Goal: Task Accomplishment & Management: Manage account settings

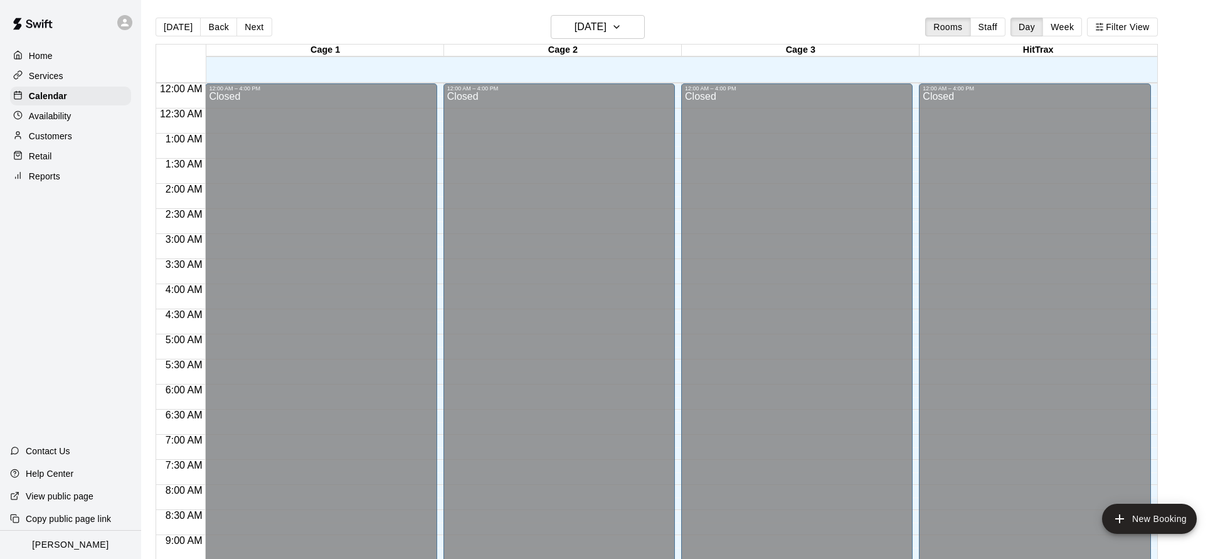
scroll to position [715, 0]
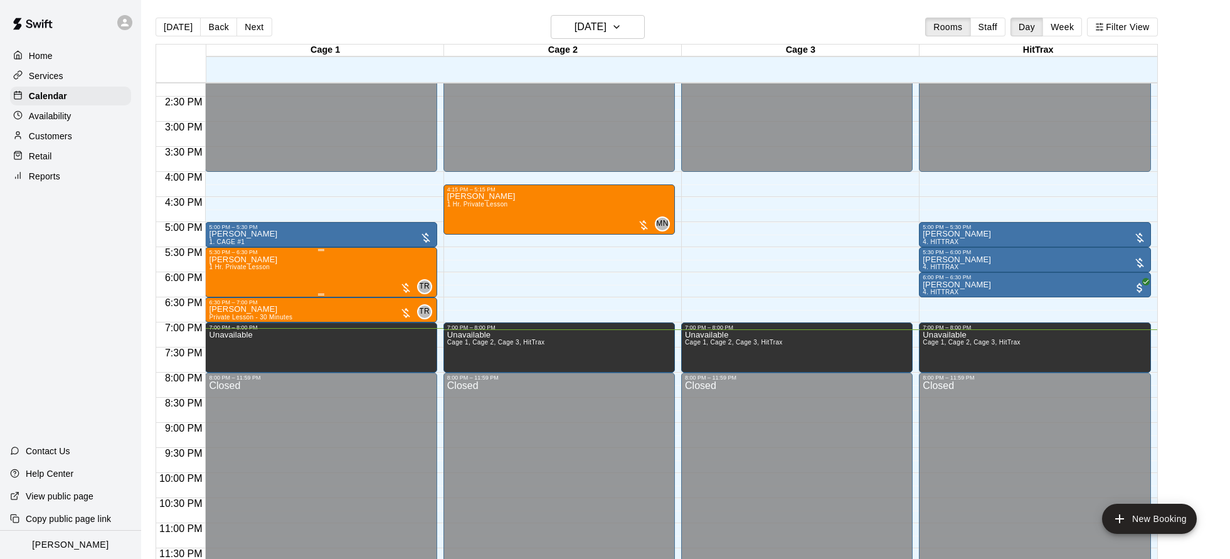
click at [410, 287] on div at bounding box center [405, 288] width 13 height 13
click at [406, 328] on img "edit" at bounding box center [412, 324] width 14 height 14
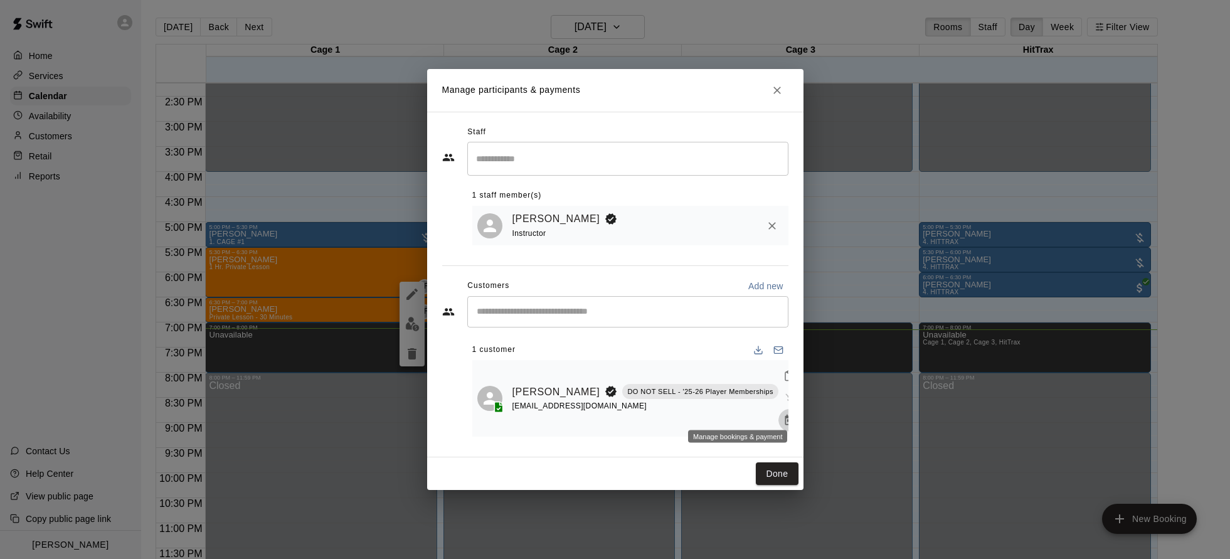
click at [785, 415] on icon "Manage bookings & payment" at bounding box center [789, 420] width 9 height 11
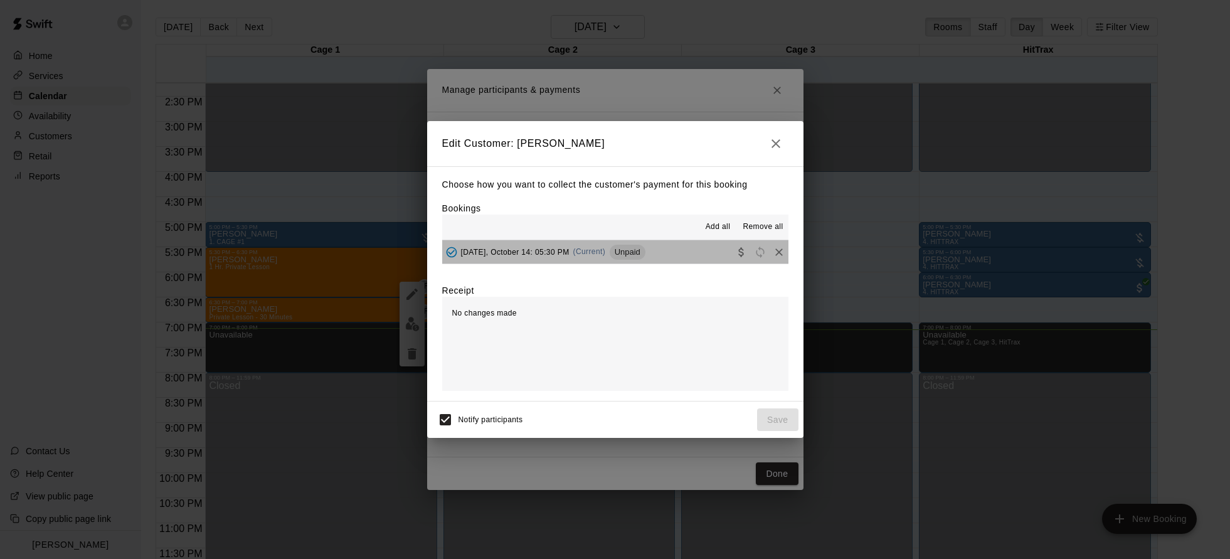
click at [673, 263] on button "[DATE], October 14: 05:30 PM (Current) Unpaid" at bounding box center [615, 251] width 346 height 23
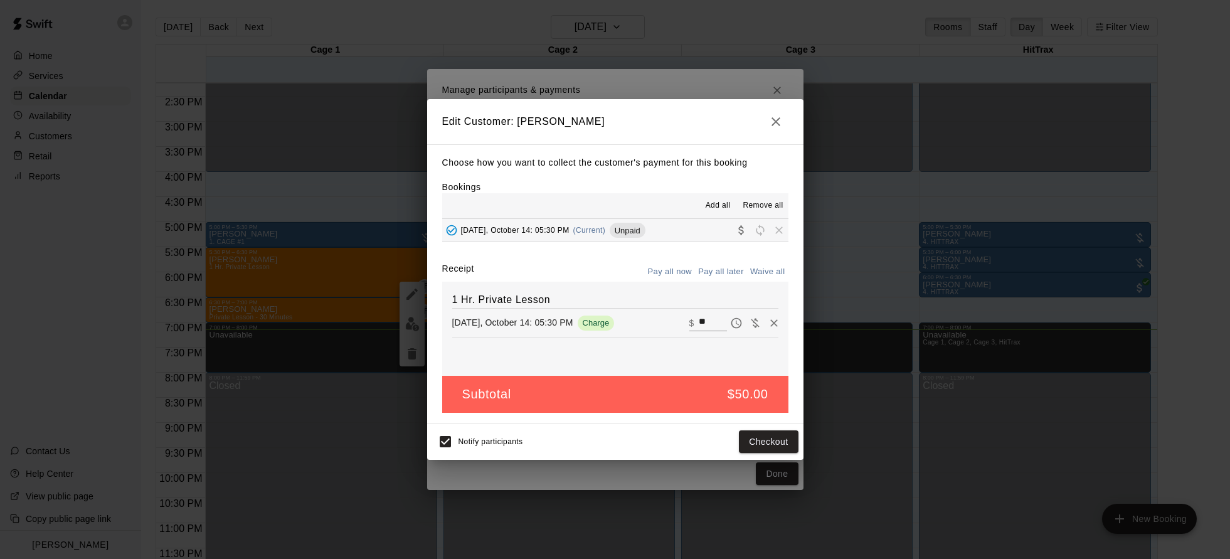
click at [761, 272] on button "Waive all" at bounding box center [767, 271] width 41 height 19
type input "*"
click at [770, 431] on button "Save" at bounding box center [777, 441] width 41 height 23
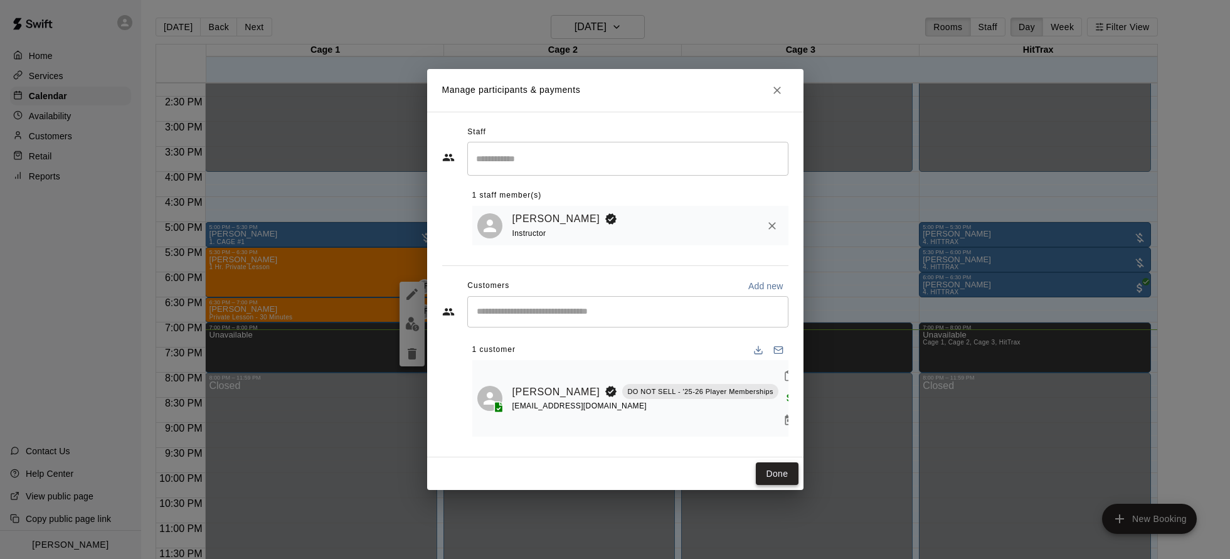
click at [785, 462] on button "Done" at bounding box center [777, 473] width 42 height 23
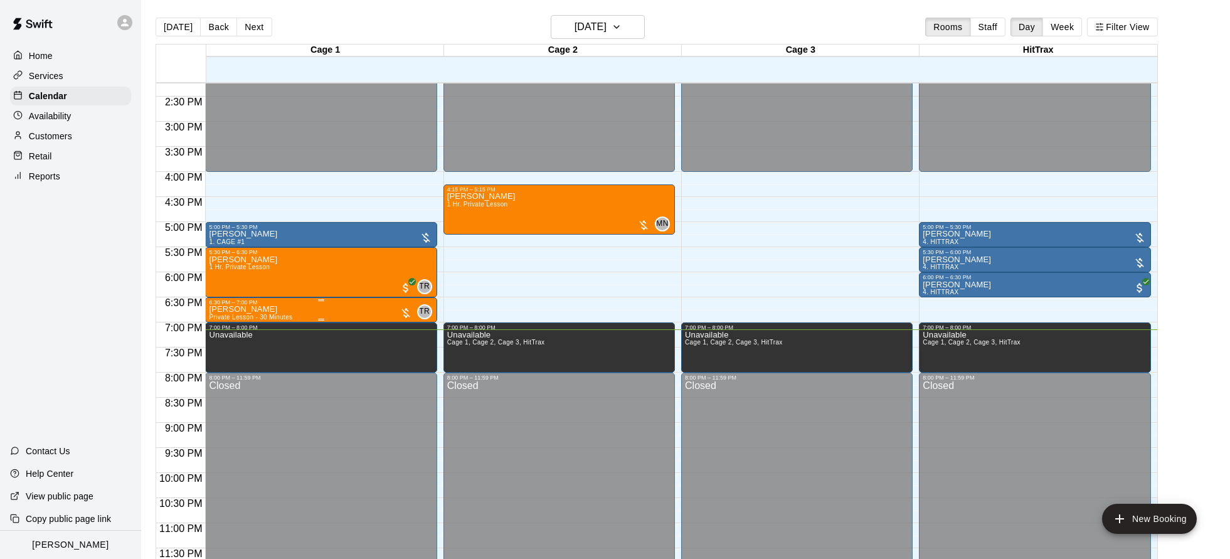
click at [405, 312] on div at bounding box center [405, 313] width 13 height 13
click at [415, 353] on img "edit" at bounding box center [412, 349] width 14 height 14
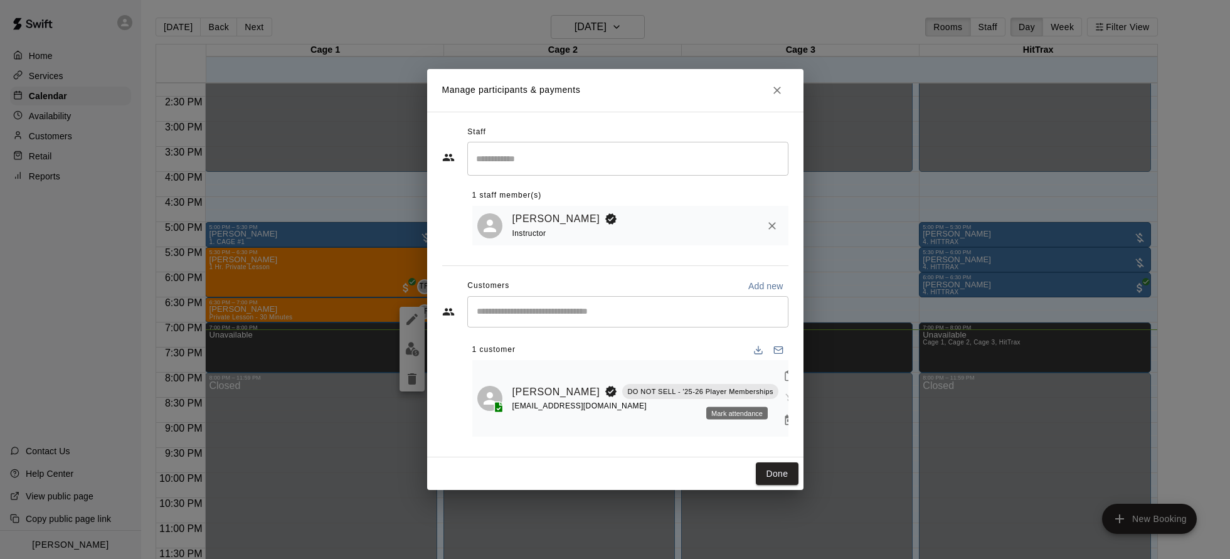
click at [740, 409] on div "Mark attendance" at bounding box center [736, 413] width 61 height 13
click at [783, 414] on icon "Manage bookings & payment" at bounding box center [789, 420] width 13 height 13
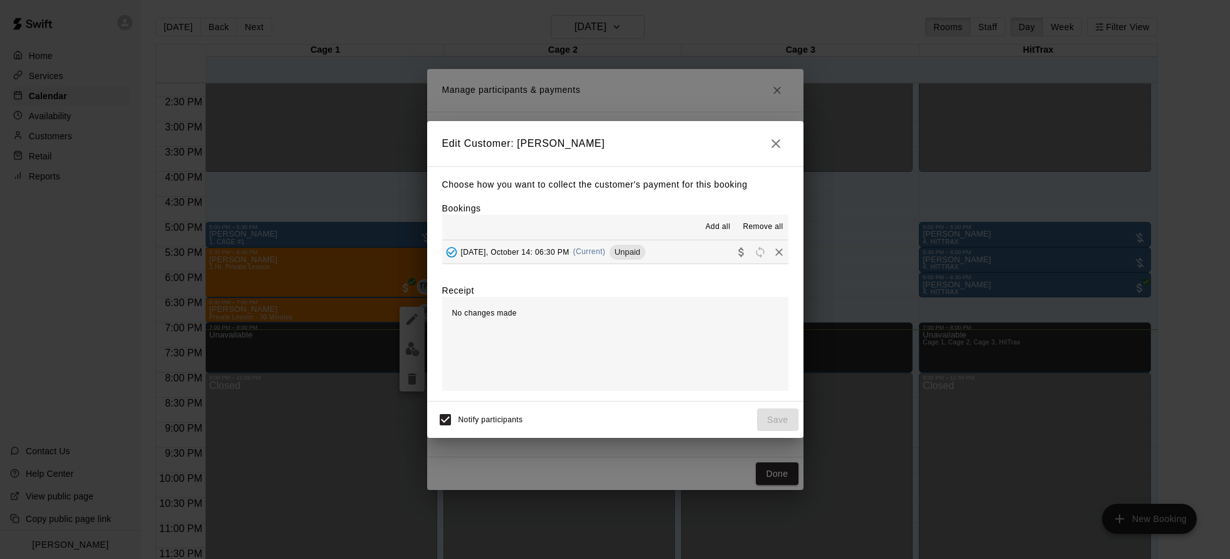
click at [669, 253] on button "[DATE], October 14: 06:30 PM (Current) Unpaid" at bounding box center [615, 251] width 346 height 23
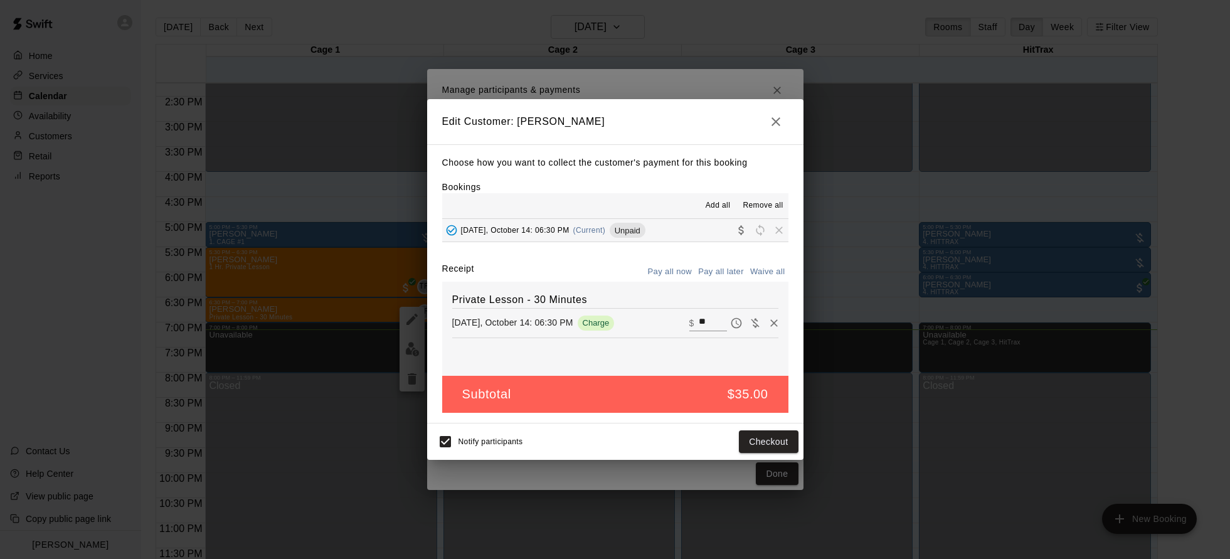
click at [769, 271] on button "Waive all" at bounding box center [767, 271] width 41 height 19
type input "*"
click at [778, 442] on button "Save" at bounding box center [777, 441] width 41 height 23
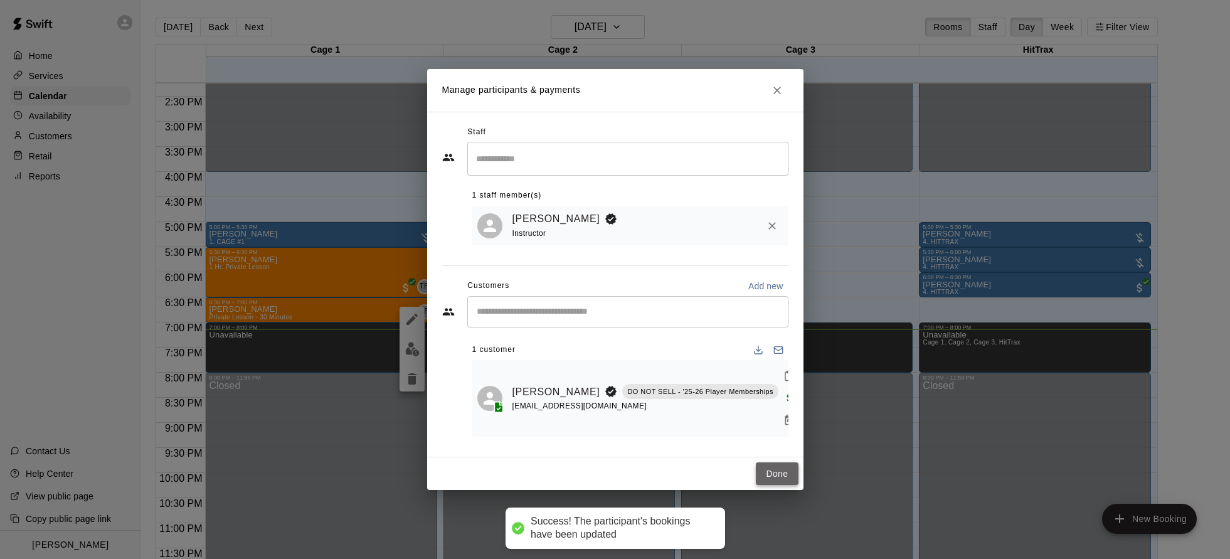
click at [789, 467] on button "Done" at bounding box center [777, 473] width 42 height 23
